Goal: Transaction & Acquisition: Purchase product/service

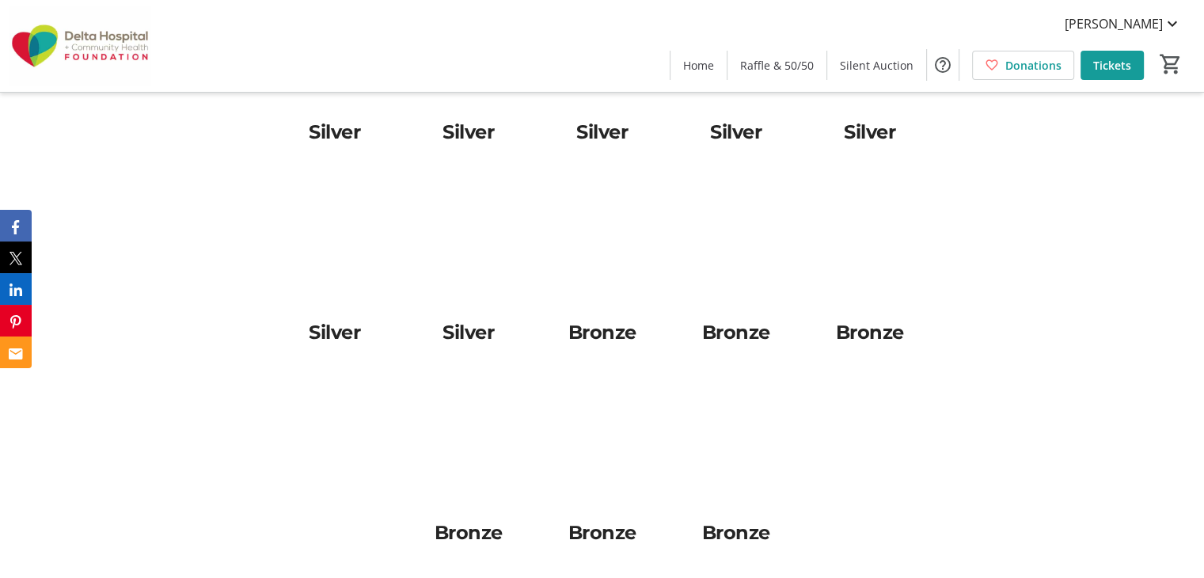
scroll to position [4786, 0]
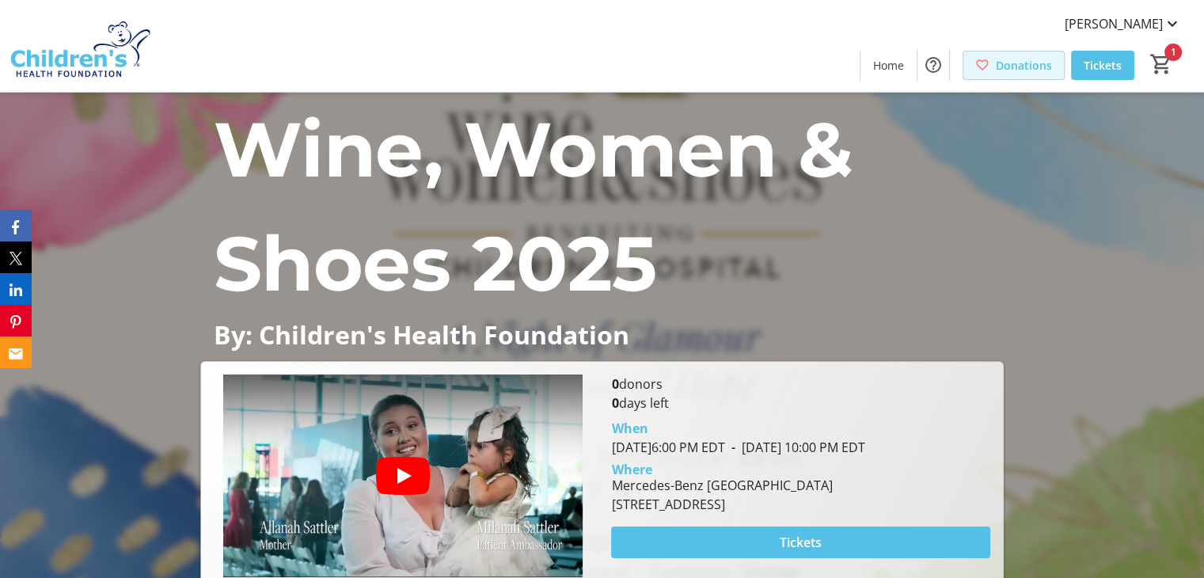
click at [1023, 70] on span "Donations" at bounding box center [1024, 65] width 56 height 17
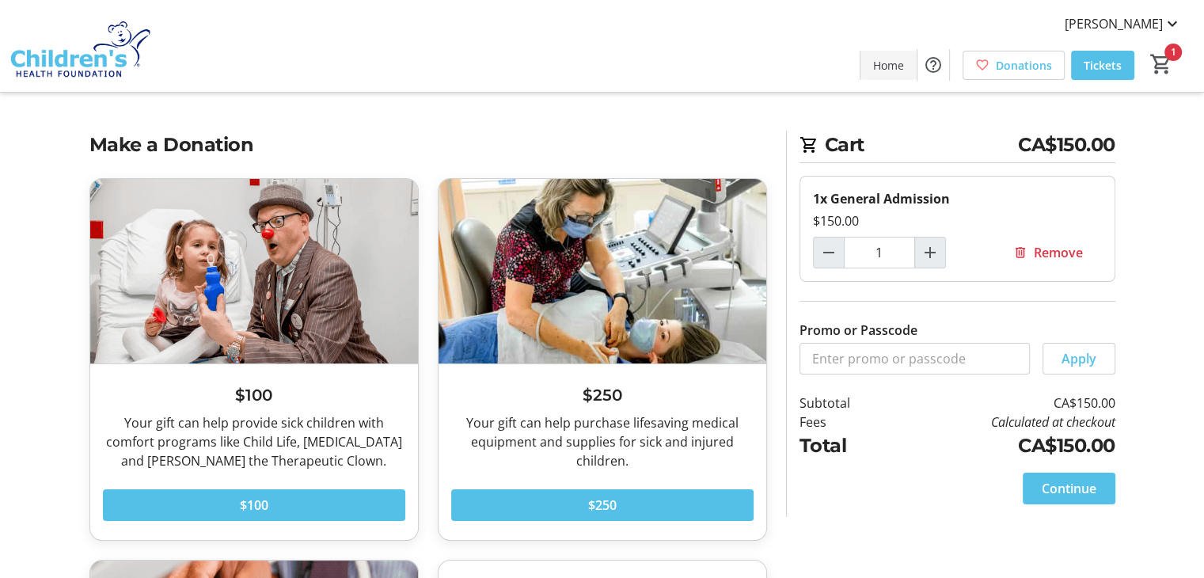
click at [886, 70] on span "Home" at bounding box center [888, 65] width 31 height 17
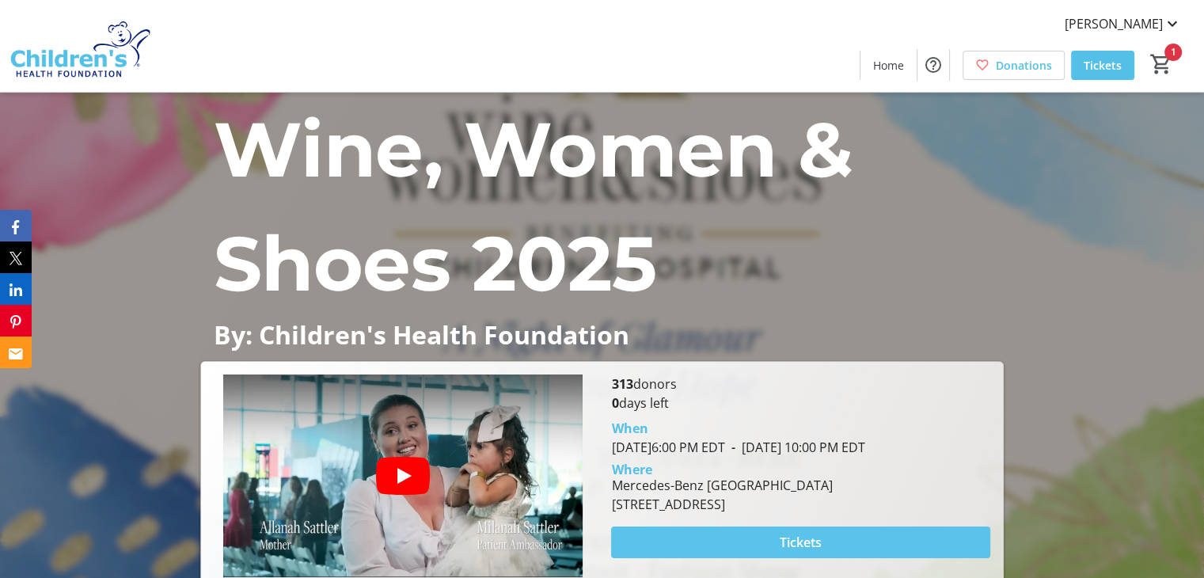
click at [801, 547] on span "Tickets" at bounding box center [801, 542] width 42 height 19
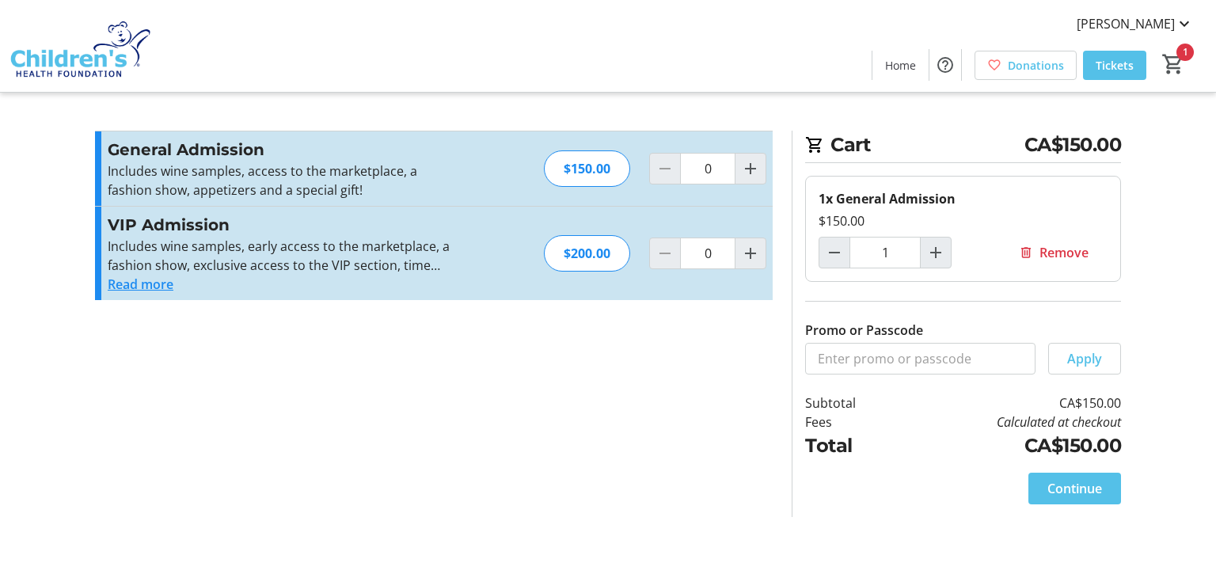
type input "1"
click at [1028, 479] on span at bounding box center [1074, 488] width 93 height 38
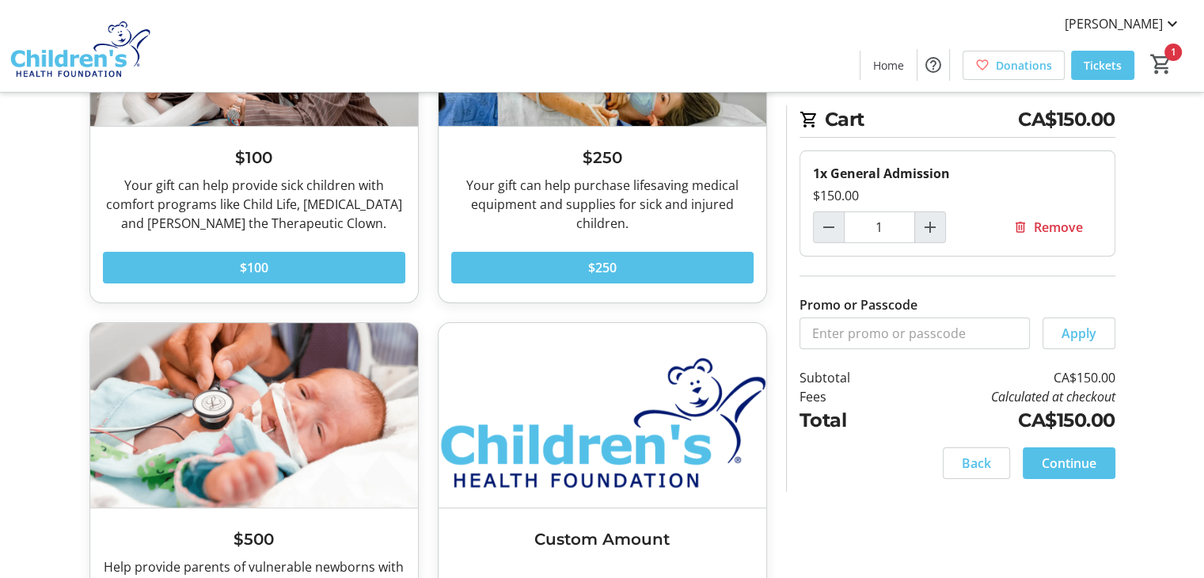
scroll to position [362, 0]
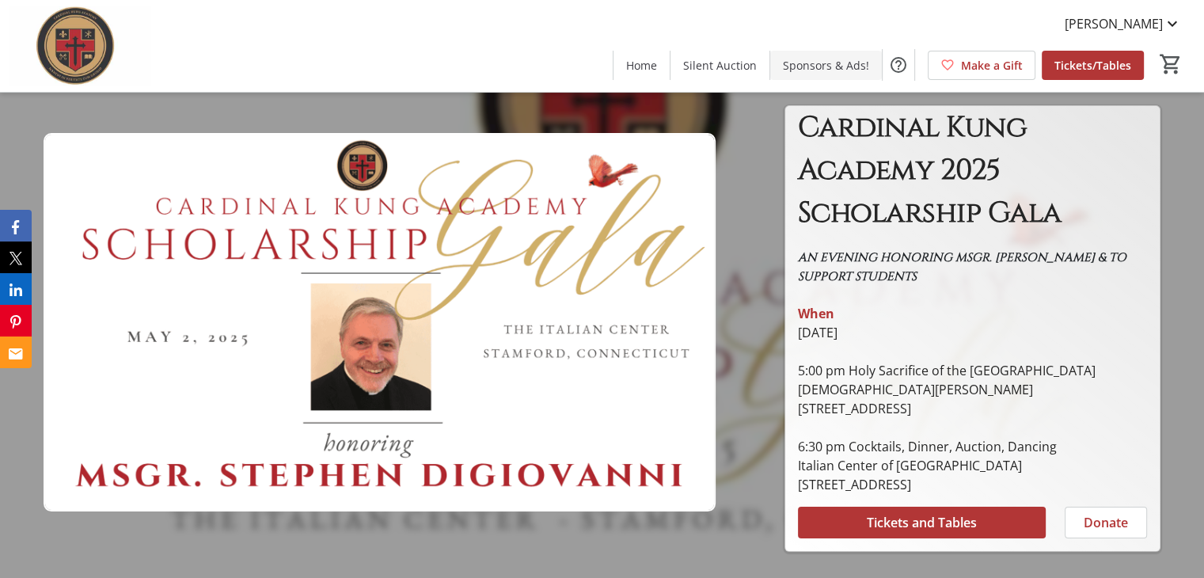
click at [840, 55] on span at bounding box center [826, 65] width 112 height 38
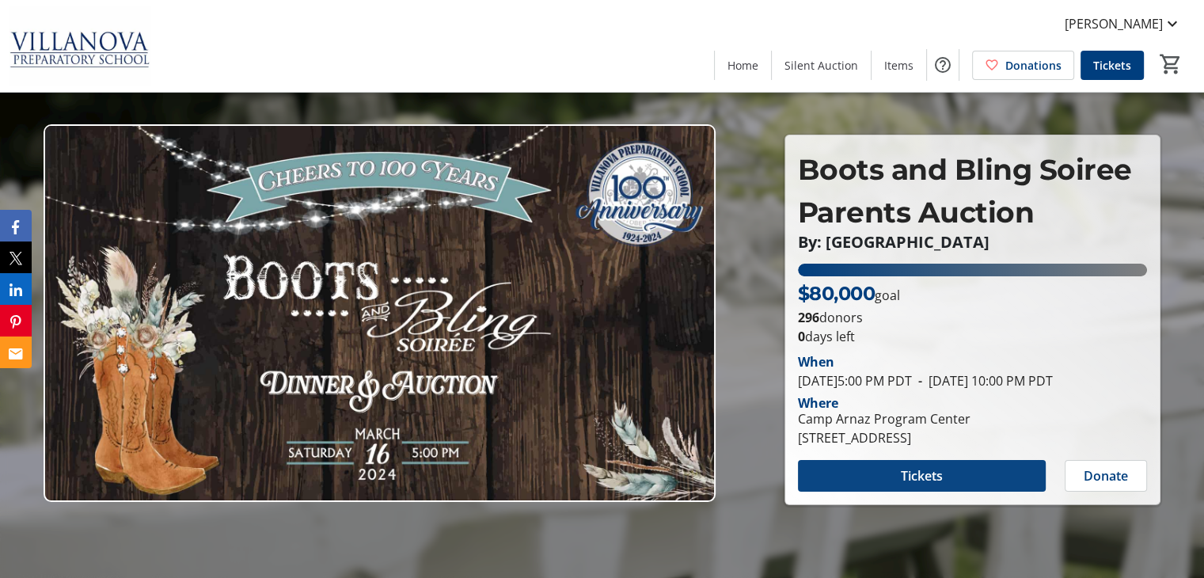
click at [928, 479] on span "Tickets" at bounding box center [922, 475] width 42 height 19
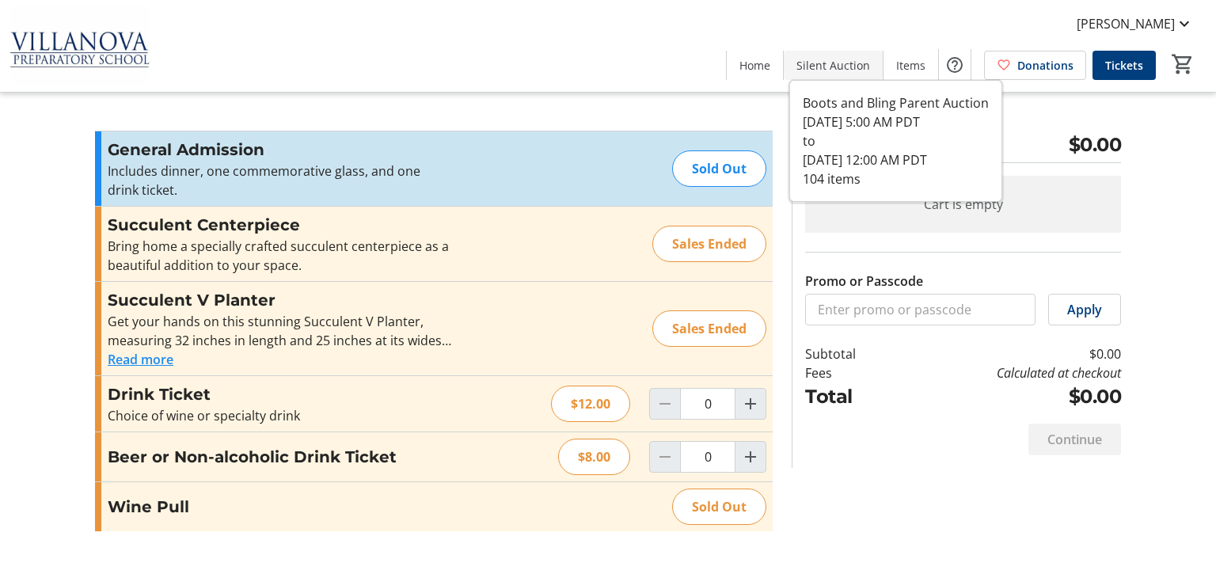
click at [851, 55] on span at bounding box center [832, 65] width 99 height 38
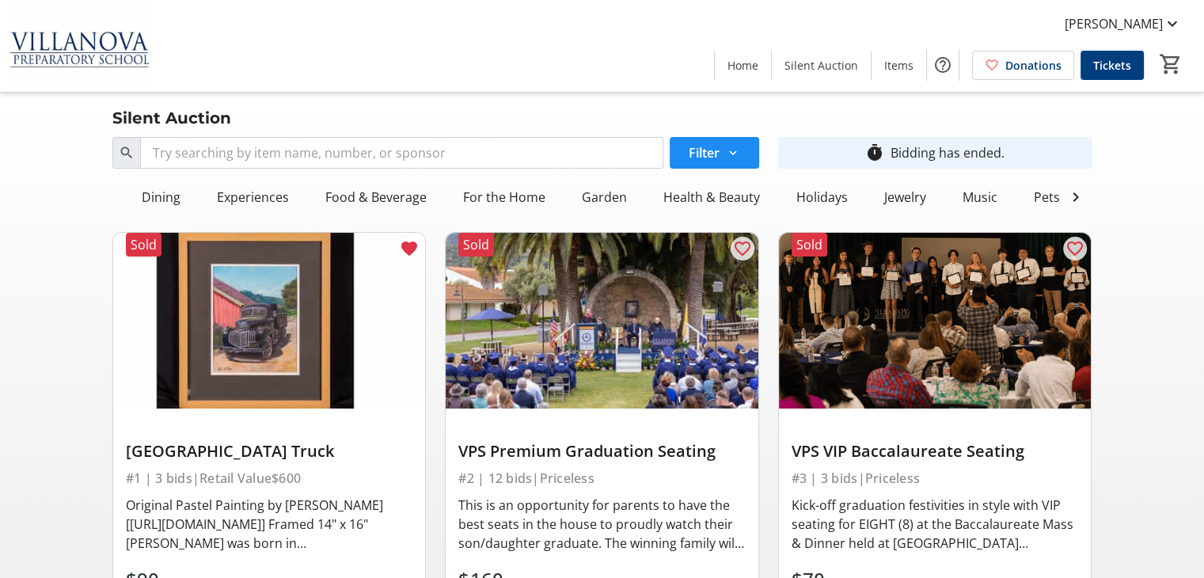
scroll to position [0, 412]
click at [871, 197] on div "Music" at bounding box center [894, 197] width 47 height 32
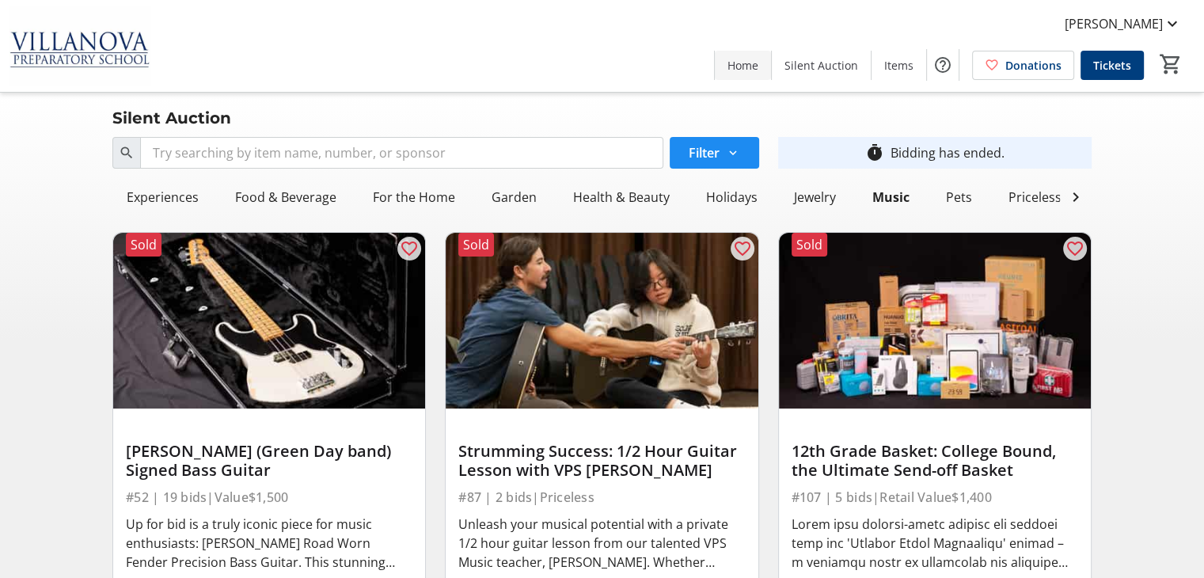
click at [758, 63] on span "Home" at bounding box center [742, 65] width 31 height 17
